Goal: Task Accomplishment & Management: Manage account settings

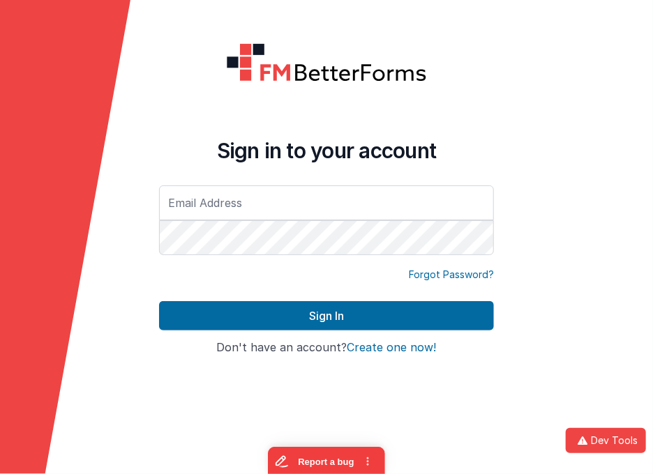
click at [412, 204] on input "text" at bounding box center [326, 202] width 335 height 35
click at [0, 471] on com-1password-button at bounding box center [0, 474] width 0 height 0
type input "[EMAIL_ADDRESS][DOMAIN_NAME]"
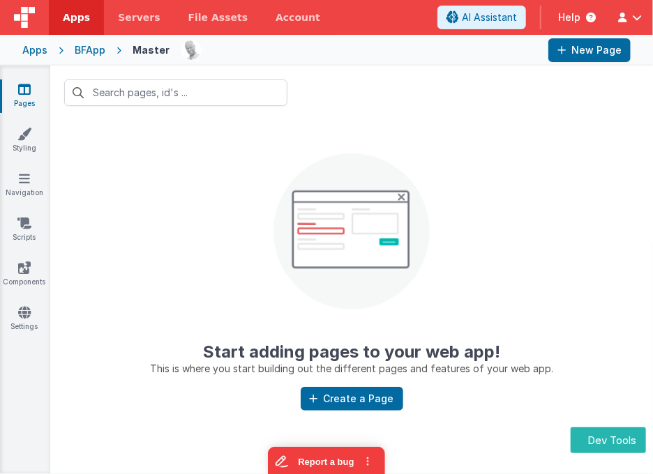
click at [26, 50] on div "Apps" at bounding box center [34, 50] width 25 height 14
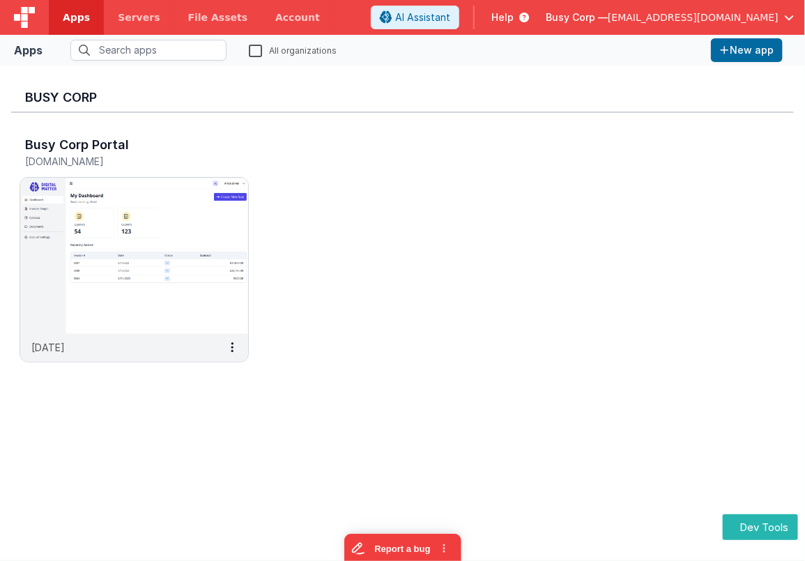
click at [652, 360] on div "Busy Corp Portal [DOMAIN_NAME] [DATE]" at bounding box center [402, 254] width 783 height 282
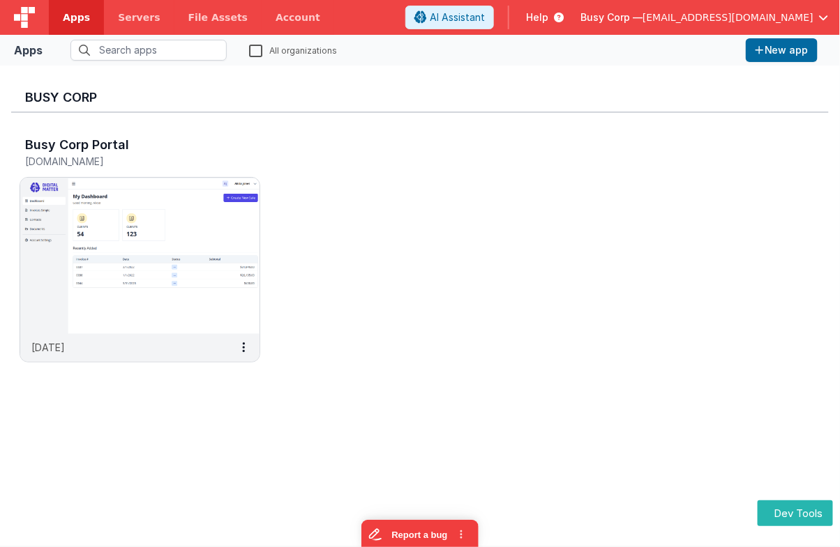
click at [441, 310] on div "Busy Corp Portal [DOMAIN_NAME] [DATE]" at bounding box center [419, 254] width 817 height 282
click at [652, 20] on span "[EMAIL_ADDRESS][DOMAIN_NAME]" at bounding box center [727, 17] width 171 height 14
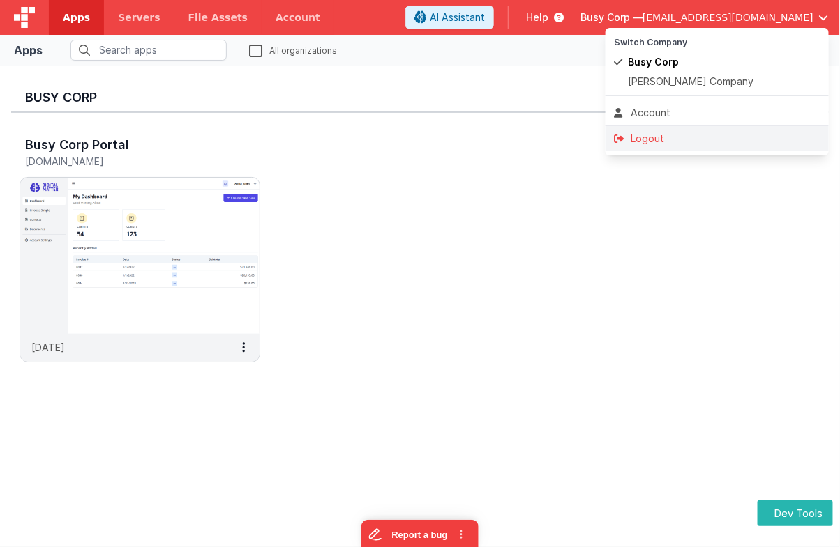
click at [646, 140] on div "Logout" at bounding box center [717, 139] width 206 height 14
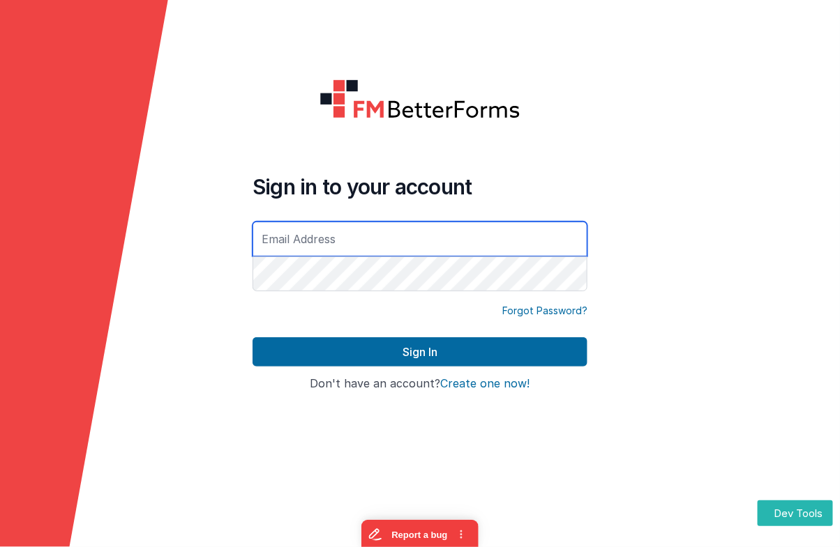
click at [455, 245] on input "text" at bounding box center [419, 239] width 335 height 35
type input "[EMAIL_ADDRESS][DOMAIN_NAME]"
